Goal: Feedback & Contribution: Submit feedback/report problem

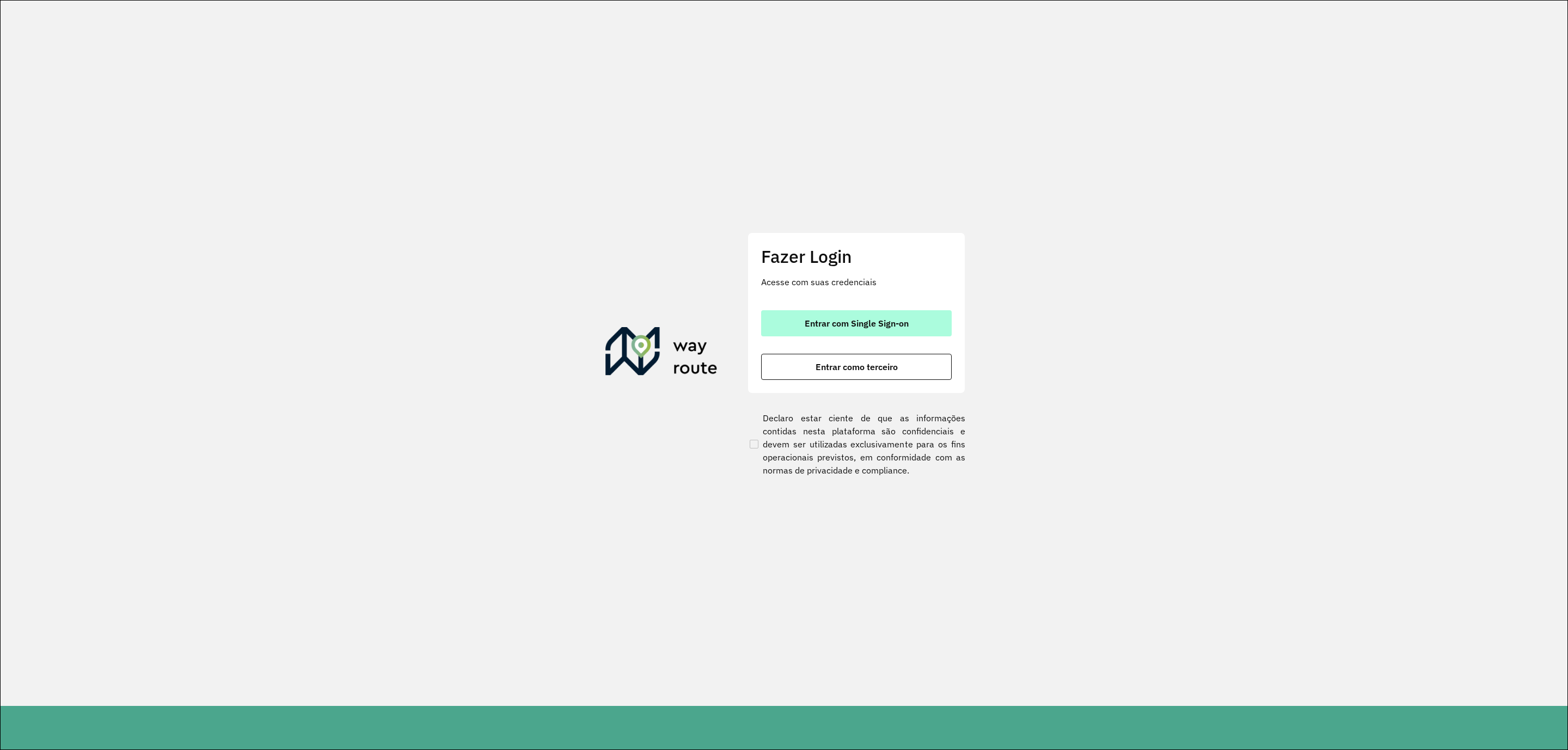
click at [899, 327] on span "Entrar com Single Sign-on" at bounding box center [856, 324] width 104 height 9
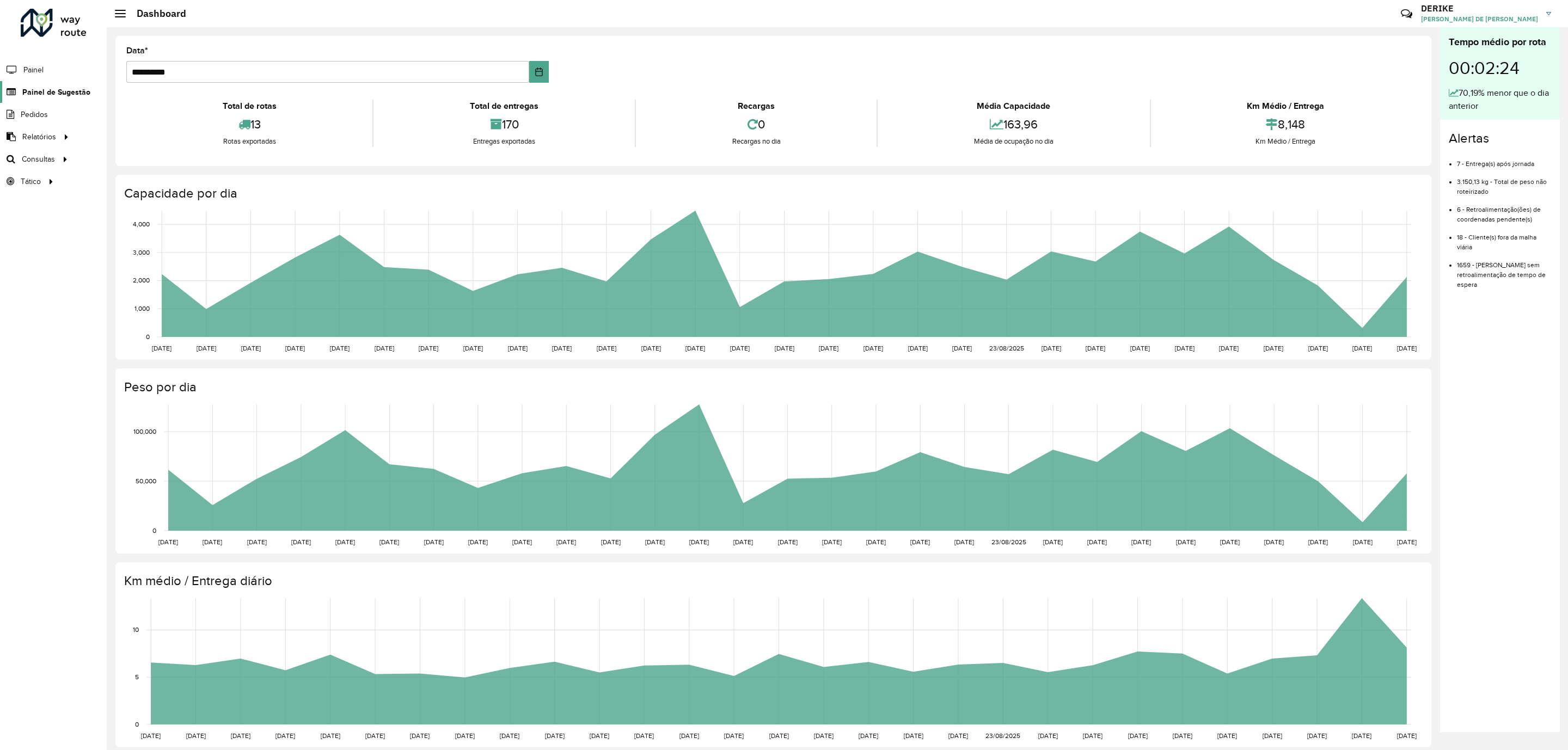
click at [59, 95] on span "Painel de Sugestão" at bounding box center [56, 92] width 68 height 12
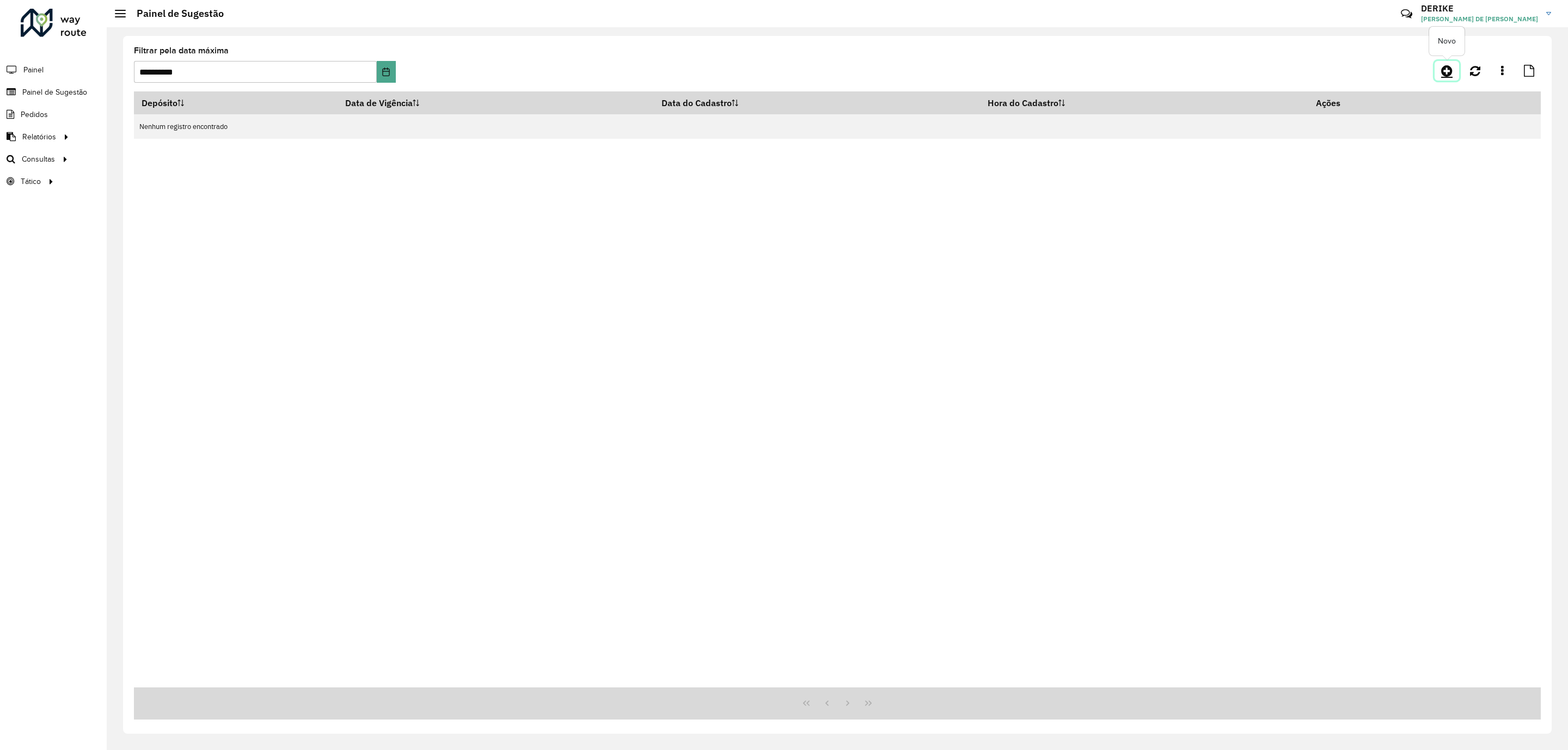
click at [1451, 73] on icon at bounding box center [1446, 71] width 12 height 13
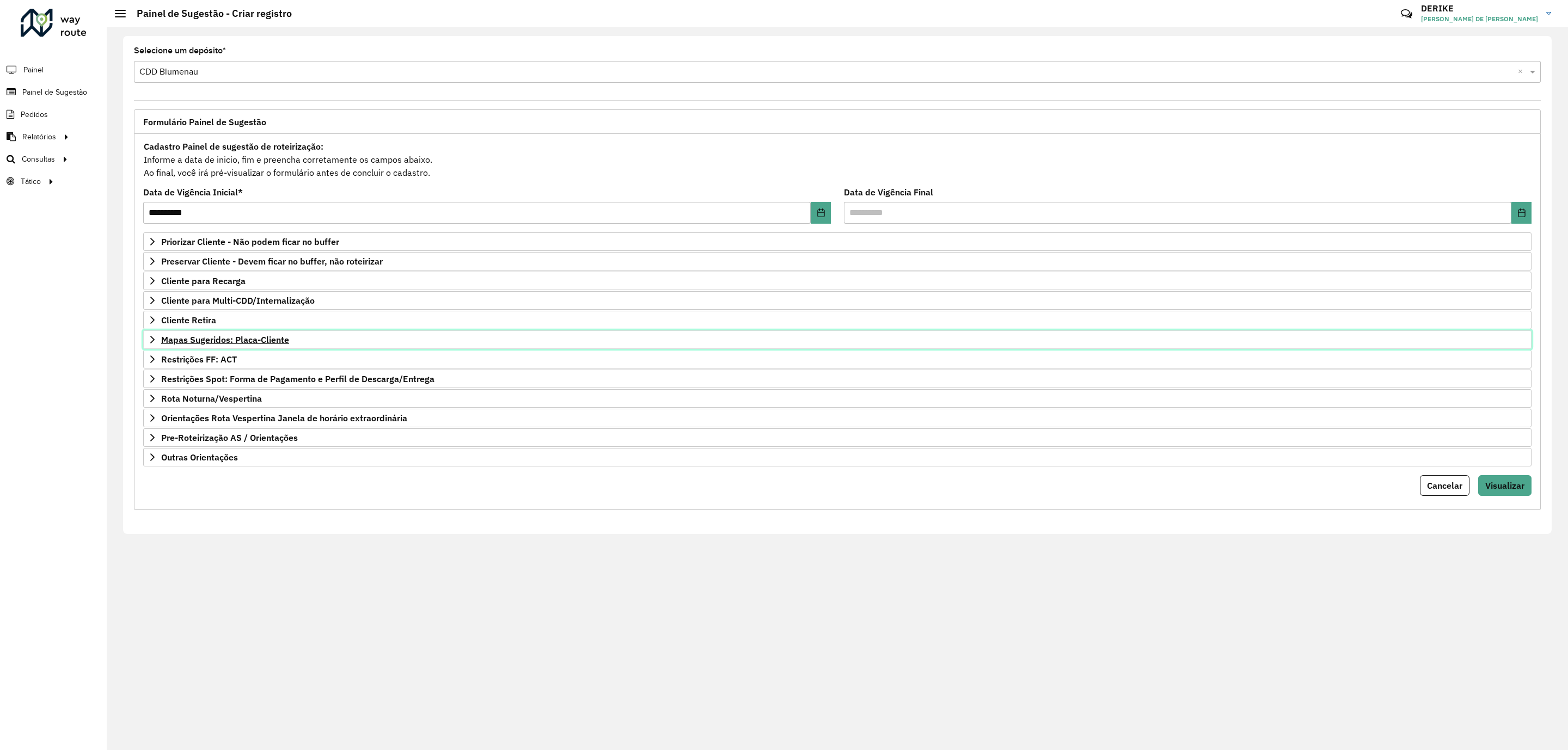
click at [221, 344] on span "Mapas Sugeridos: Placa-Cliente" at bounding box center [224, 340] width 128 height 9
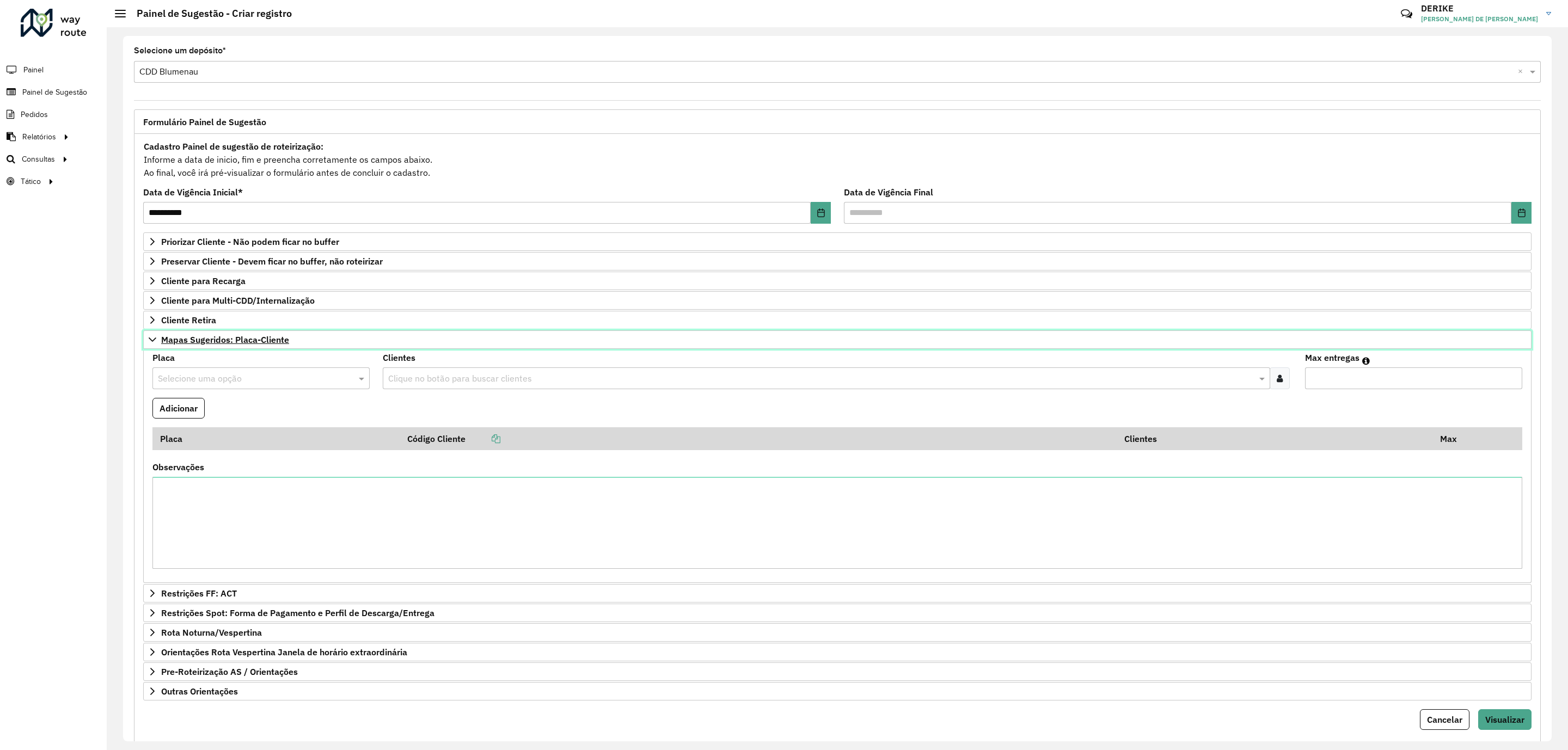
click at [221, 344] on span "Mapas Sugeridos: Placa-Cliente" at bounding box center [224, 340] width 128 height 9
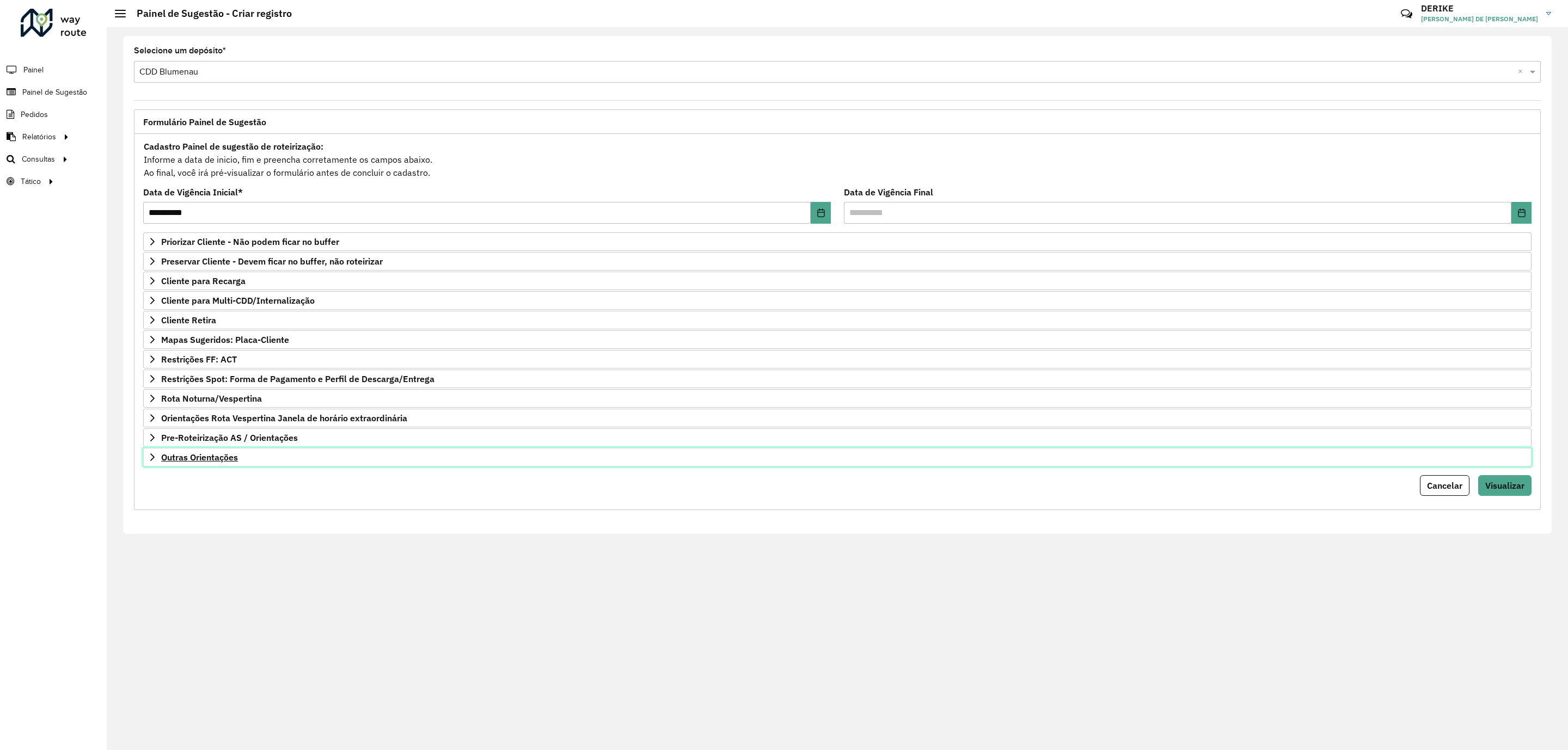
click at [211, 458] on link "Outras Orientações" at bounding box center [837, 457] width 1388 height 19
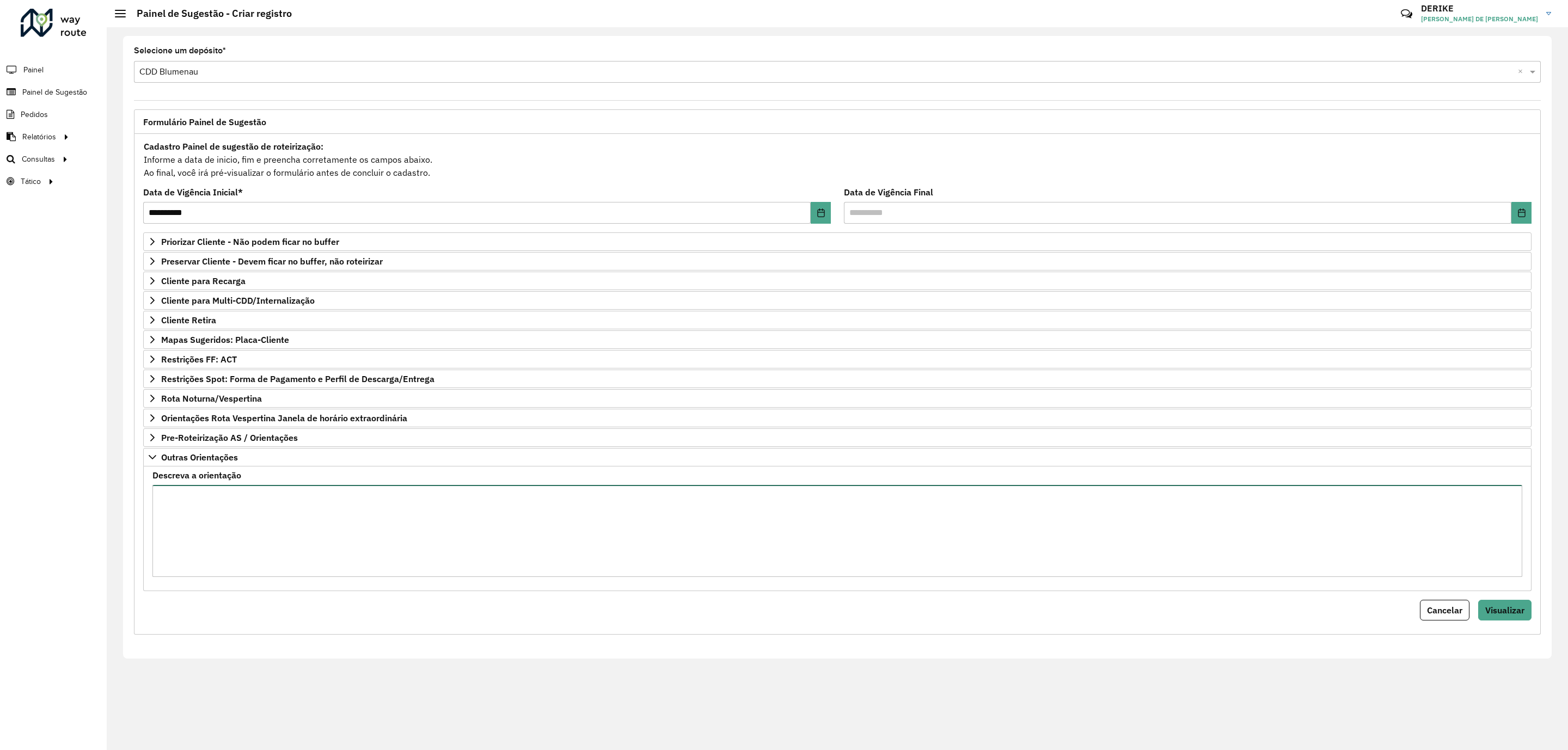
click at [222, 521] on textarea "Descreva a orientação" at bounding box center [837, 531] width 1370 height 92
paste textarea "**********"
type textarea "**********"
click at [255, 243] on span "Priorizar Cliente - Não podem ficar no buffer" at bounding box center [249, 241] width 178 height 9
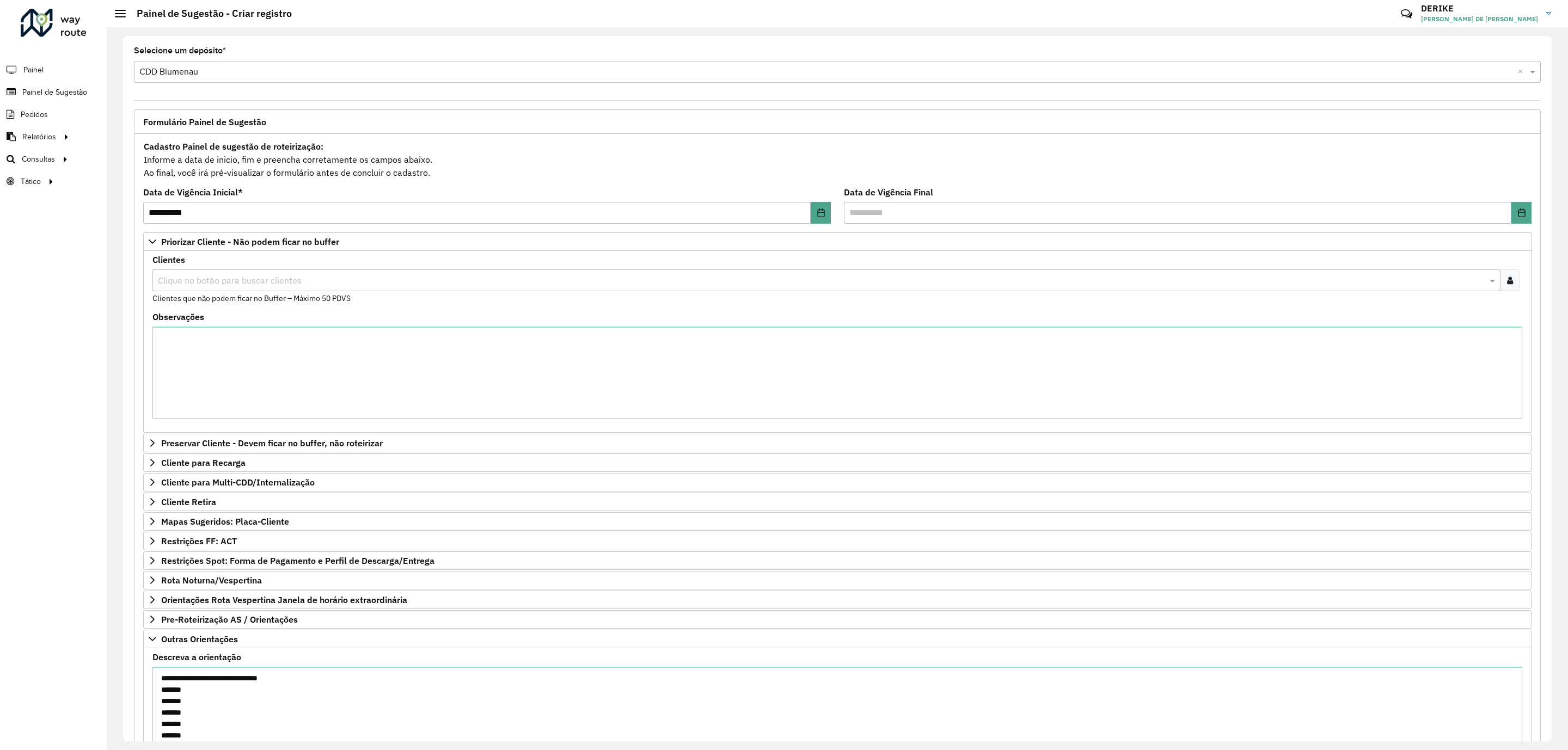
click at [298, 287] on input "text" at bounding box center [821, 281] width 1331 height 13
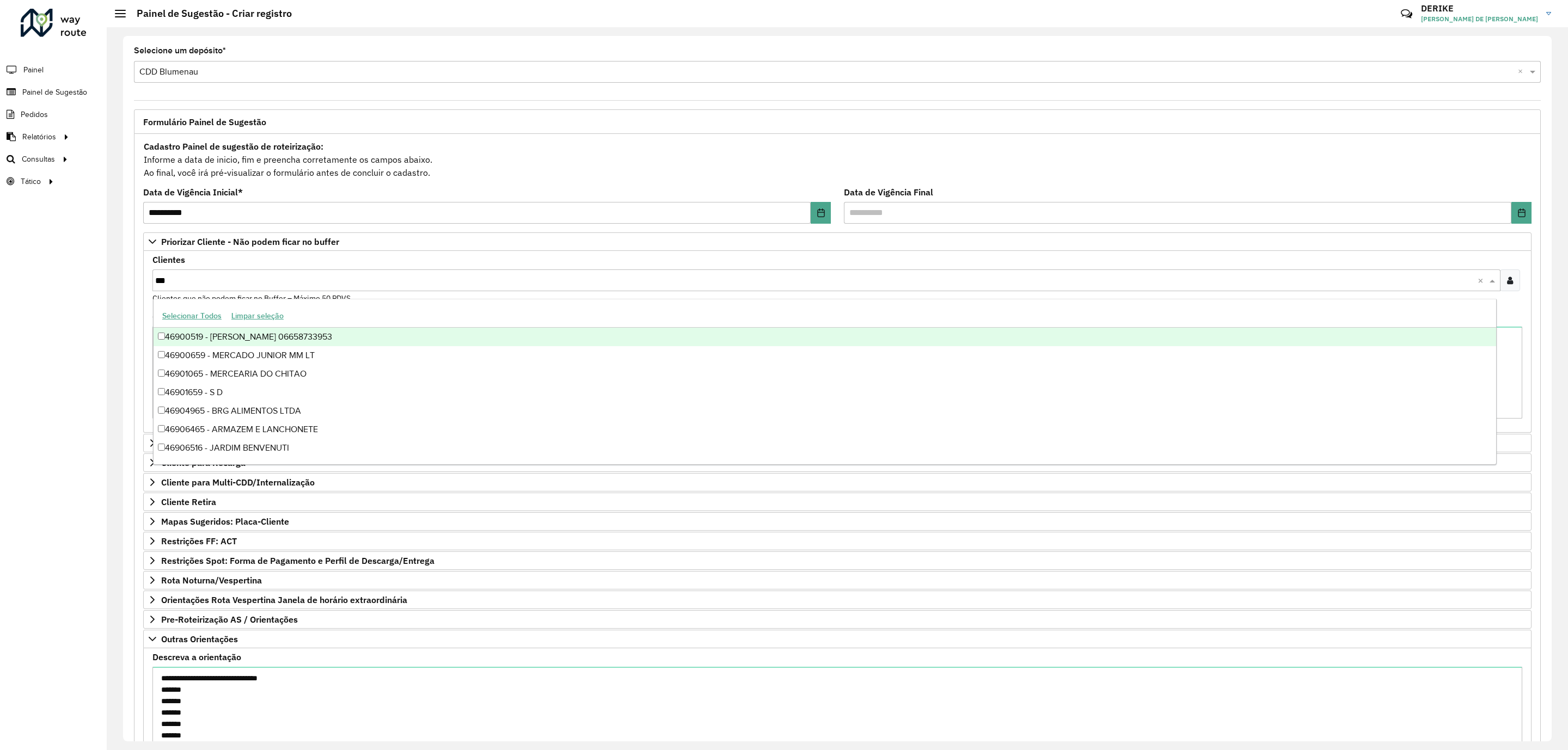
type input "****"
click at [255, 337] on div "92806592 - SUPERMERCADO CAMPEST" at bounding box center [825, 337] width 1343 height 19
type input "****"
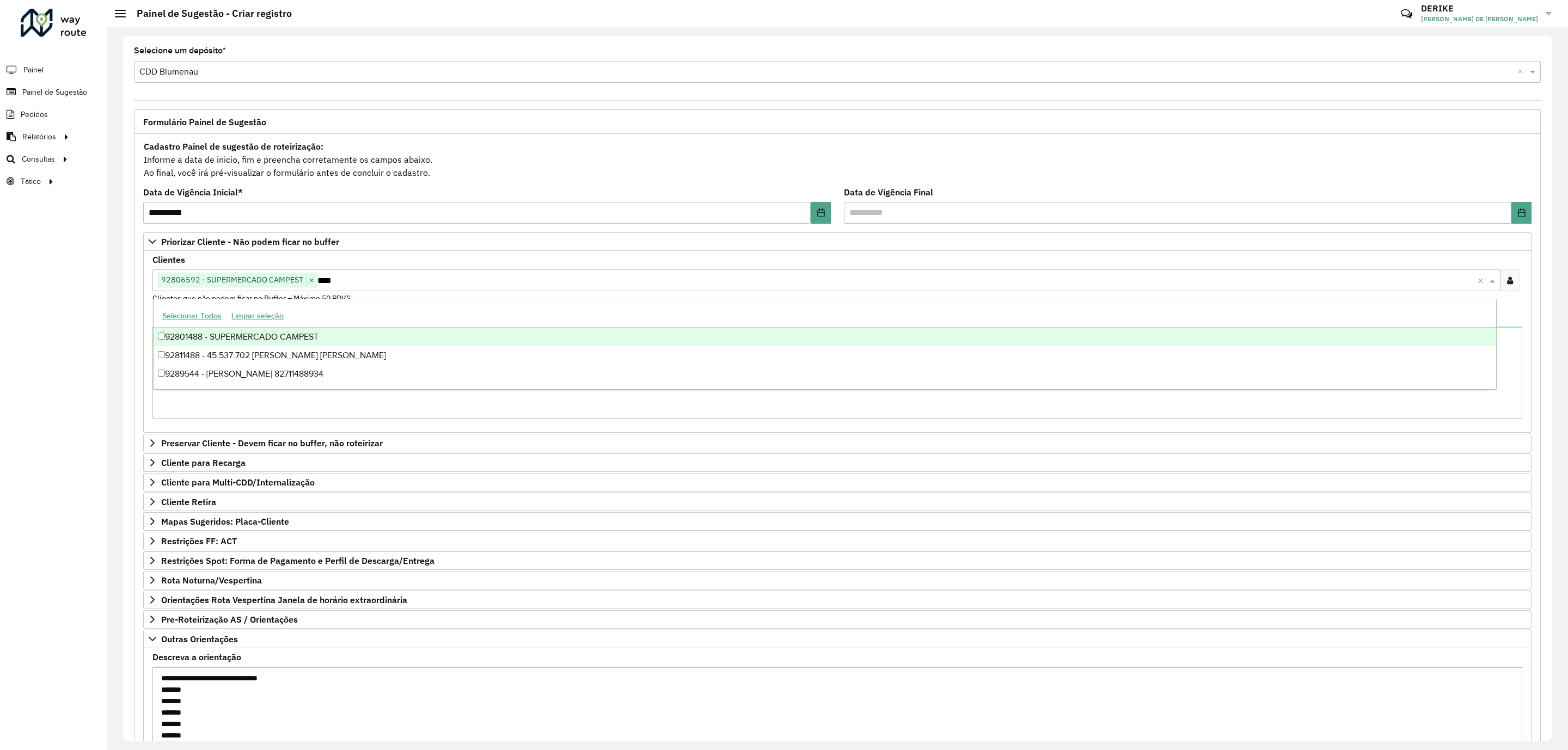
click at [254, 337] on div "92801488 - SUPERMERCADO CAMPEST" at bounding box center [825, 337] width 1343 height 19
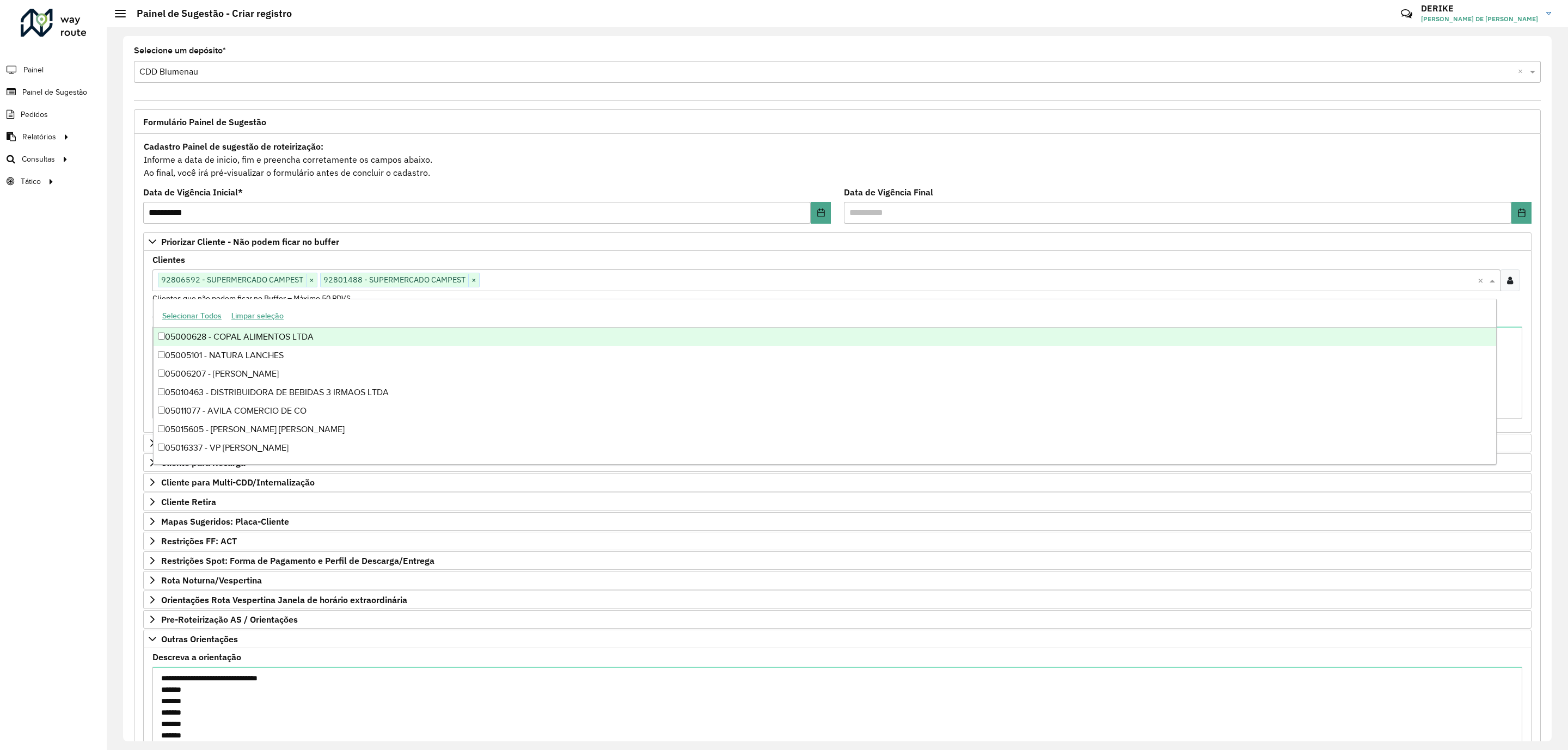
click at [673, 308] on div "Selecionar Todos Limpar seleção" at bounding box center [825, 316] width 1343 height 23
click at [683, 286] on input "text" at bounding box center [978, 281] width 998 height 13
click at [691, 261] on div "Clientes Clique no botão para buscar clientes 92806592 - SUPERMERCADO CAMPEST ×…" at bounding box center [837, 280] width 1370 height 48
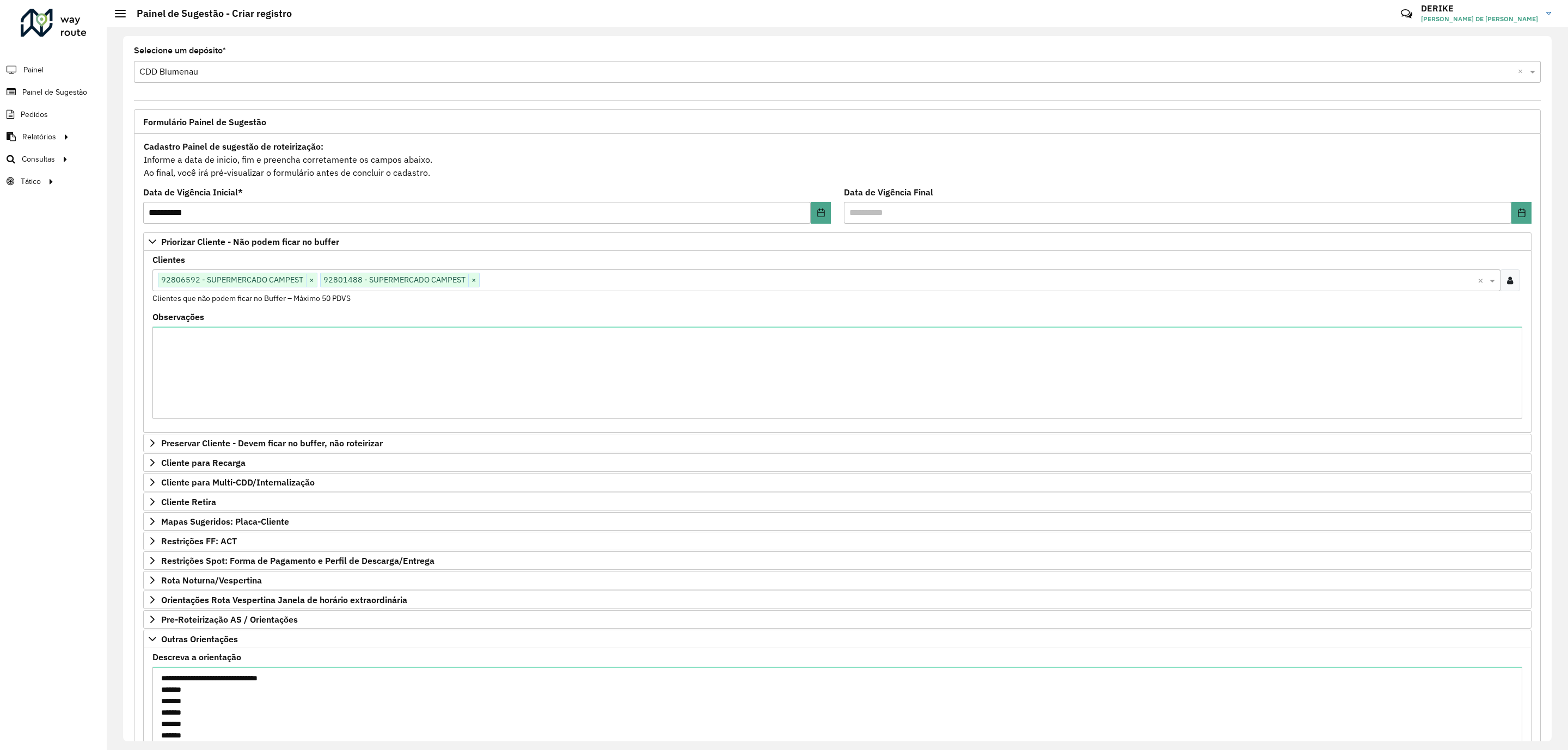
scroll to position [108, 0]
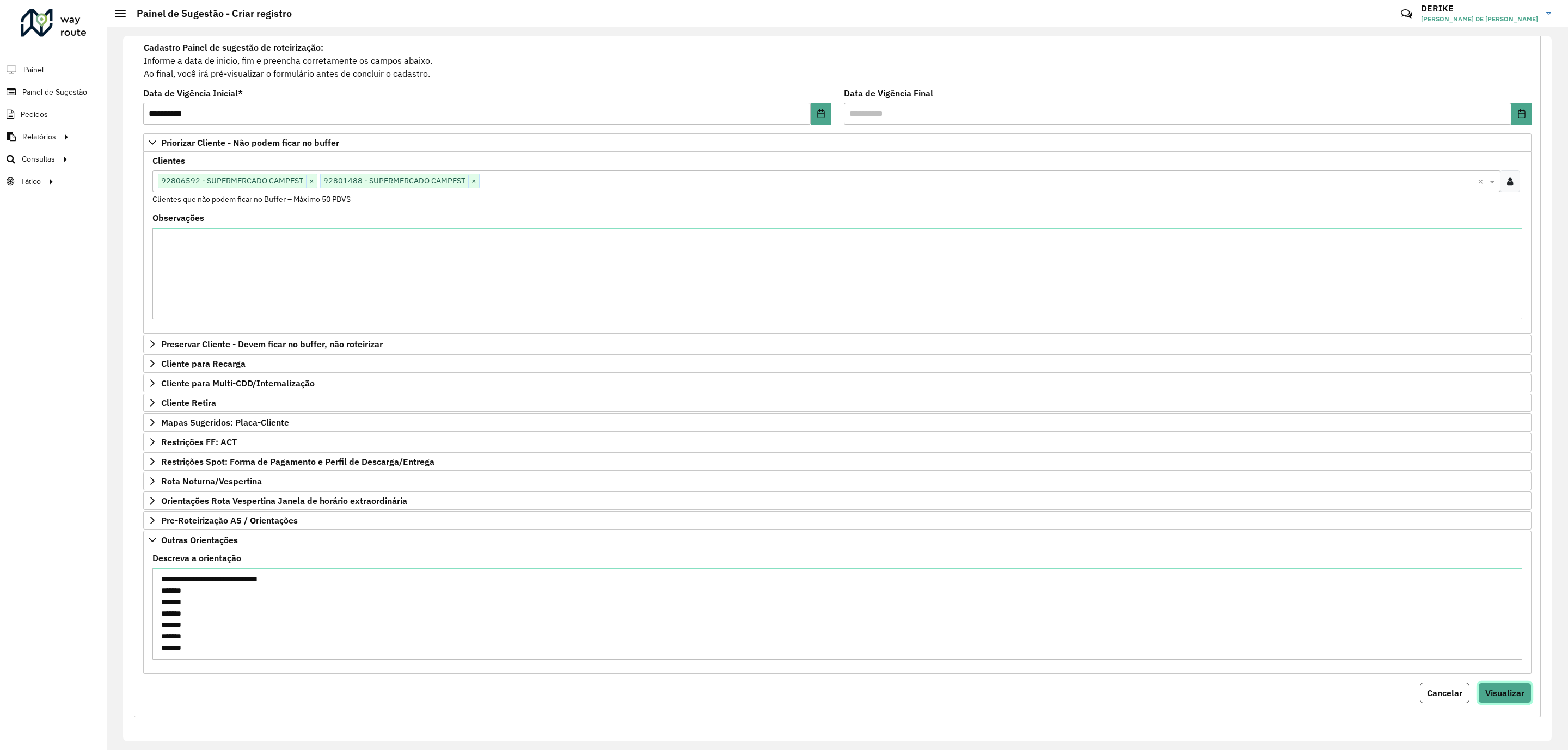
click at [1518, 689] on span "Visualizar" at bounding box center [1505, 693] width 39 height 11
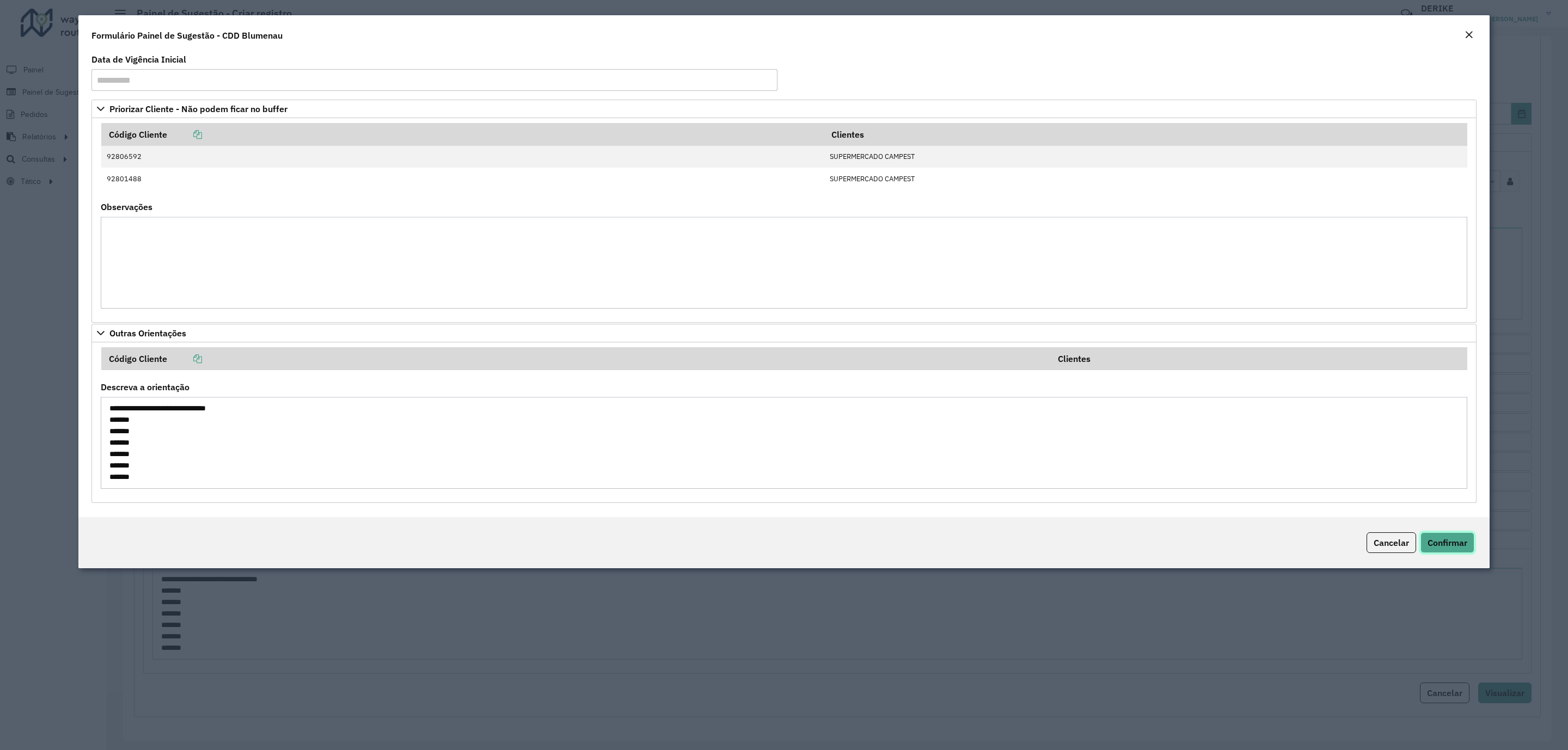
click at [1455, 546] on span "Confirmar" at bounding box center [1446, 543] width 39 height 11
